Goal: Information Seeking & Learning: Learn about a topic

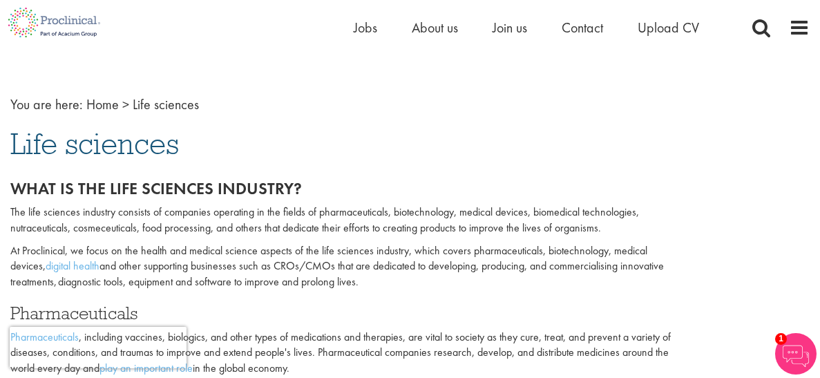
drag, startPoint x: 10, startPoint y: 207, endPoint x: 612, endPoint y: 226, distance: 602.3
click at [612, 226] on p "The life sciences industry consists of companies operating in the fields of pha…" at bounding box center [341, 220] width 662 height 32
copy p "The life sciences industry consists of companies operating in the fields of pha…"
